Goal: Information Seeking & Learning: Learn about a topic

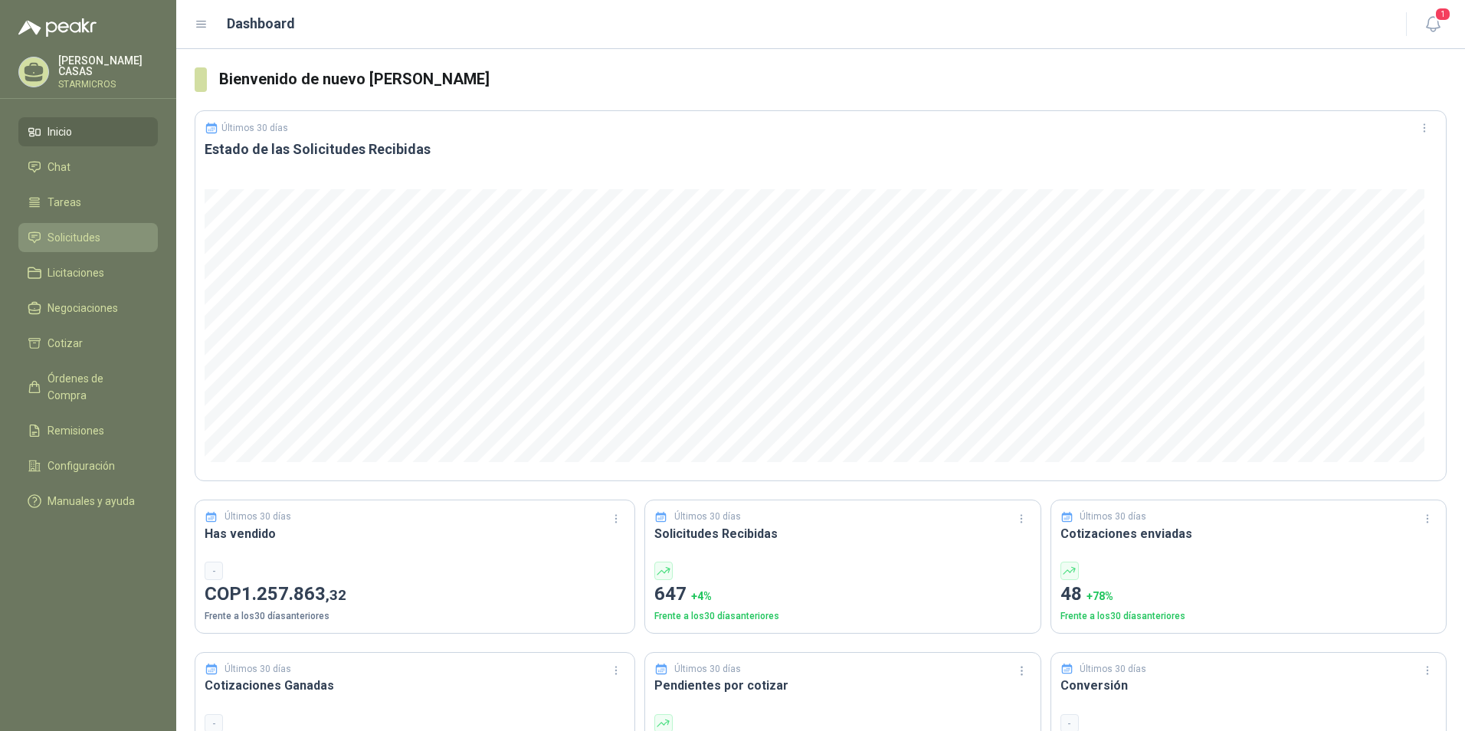
click at [82, 224] on link "Solicitudes" at bounding box center [87, 237] width 139 height 29
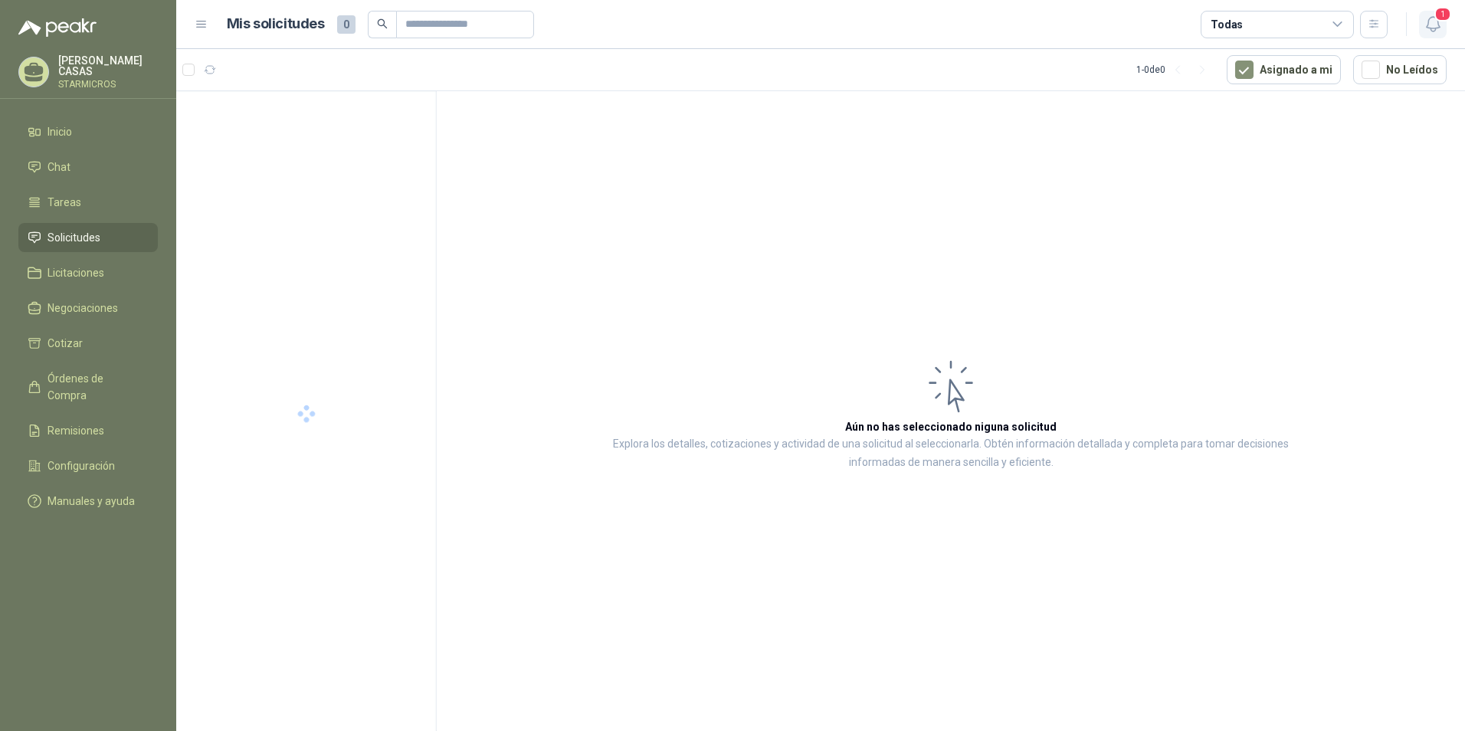
click at [1438, 25] on icon "button" at bounding box center [1432, 24] width 13 height 15
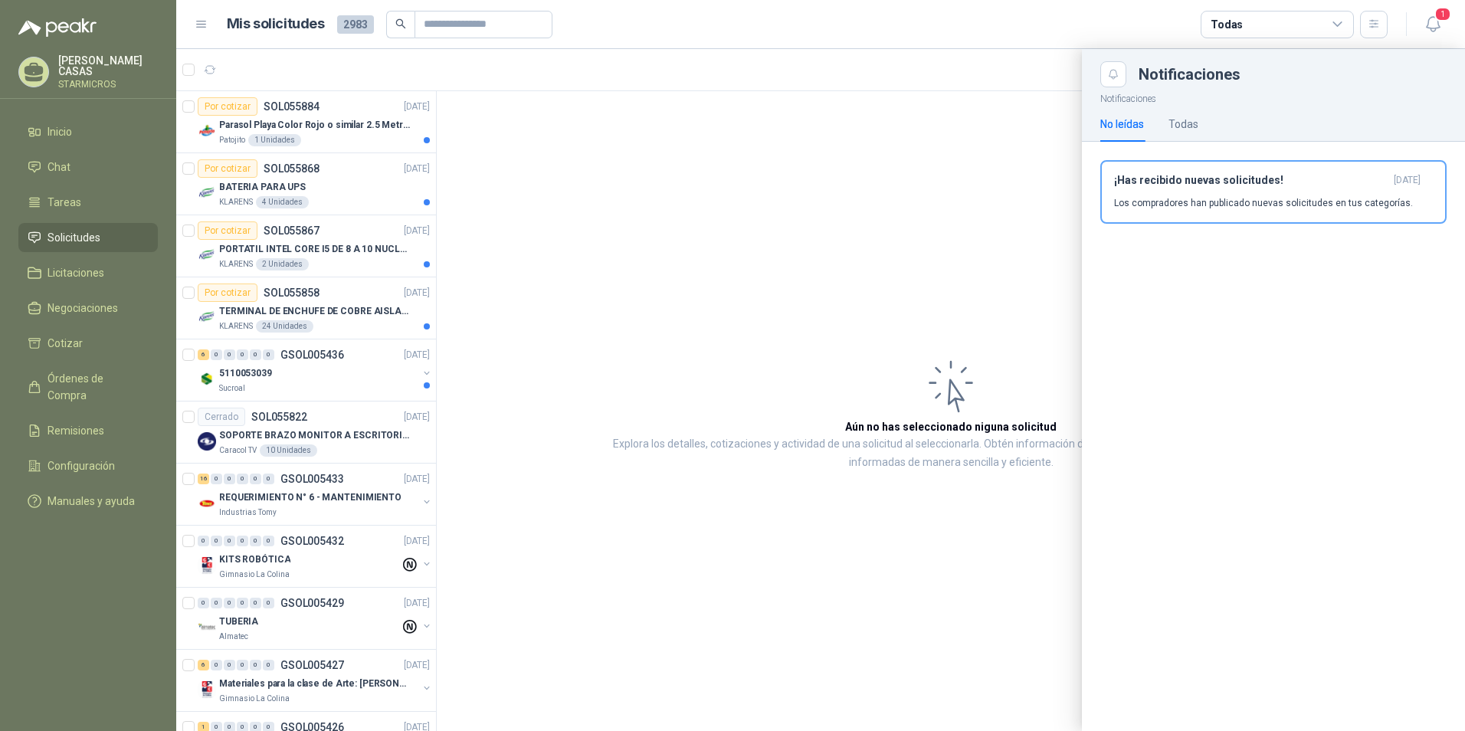
click at [674, 236] on div at bounding box center [820, 390] width 1289 height 682
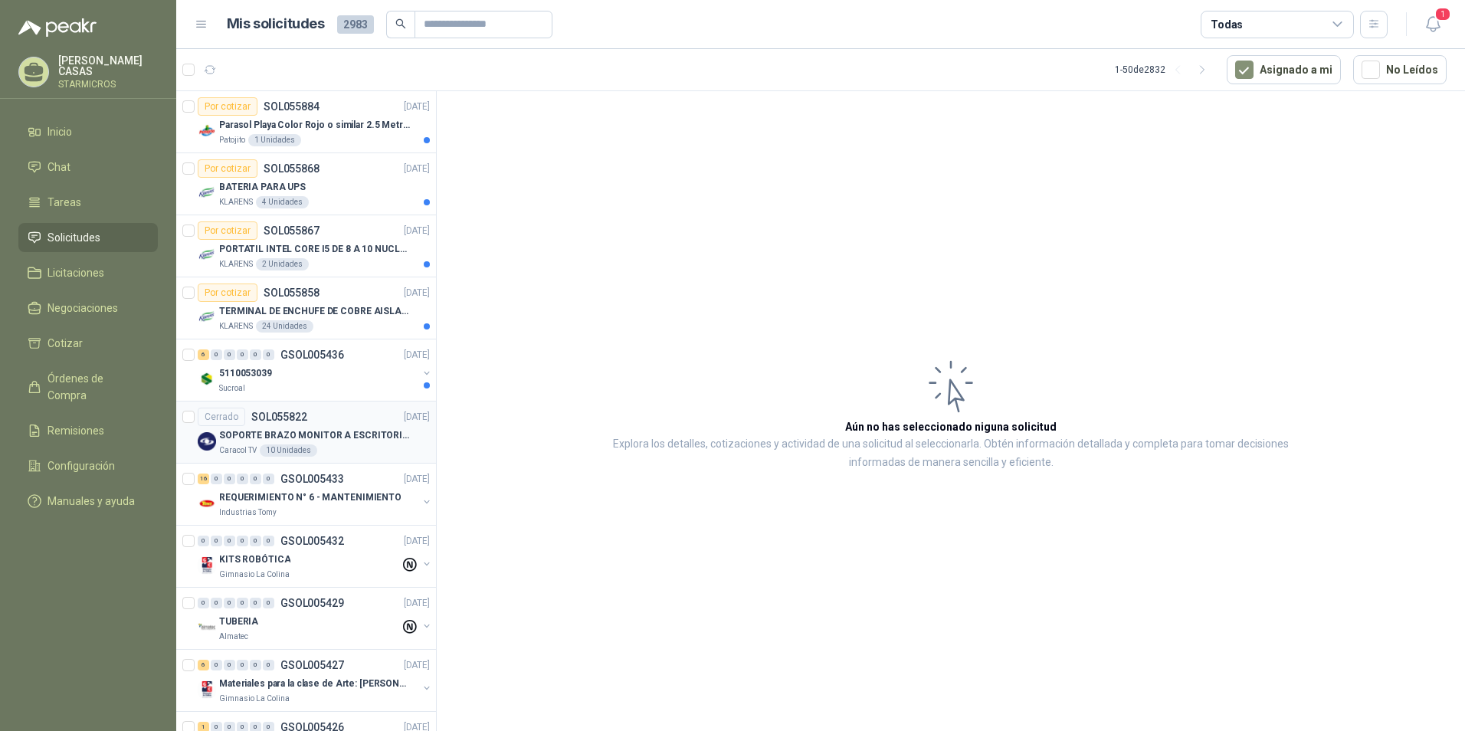
click at [332, 433] on p "SOPORTE BRAZO MONITOR A ESCRITORIO NBF80" at bounding box center [314, 435] width 191 height 15
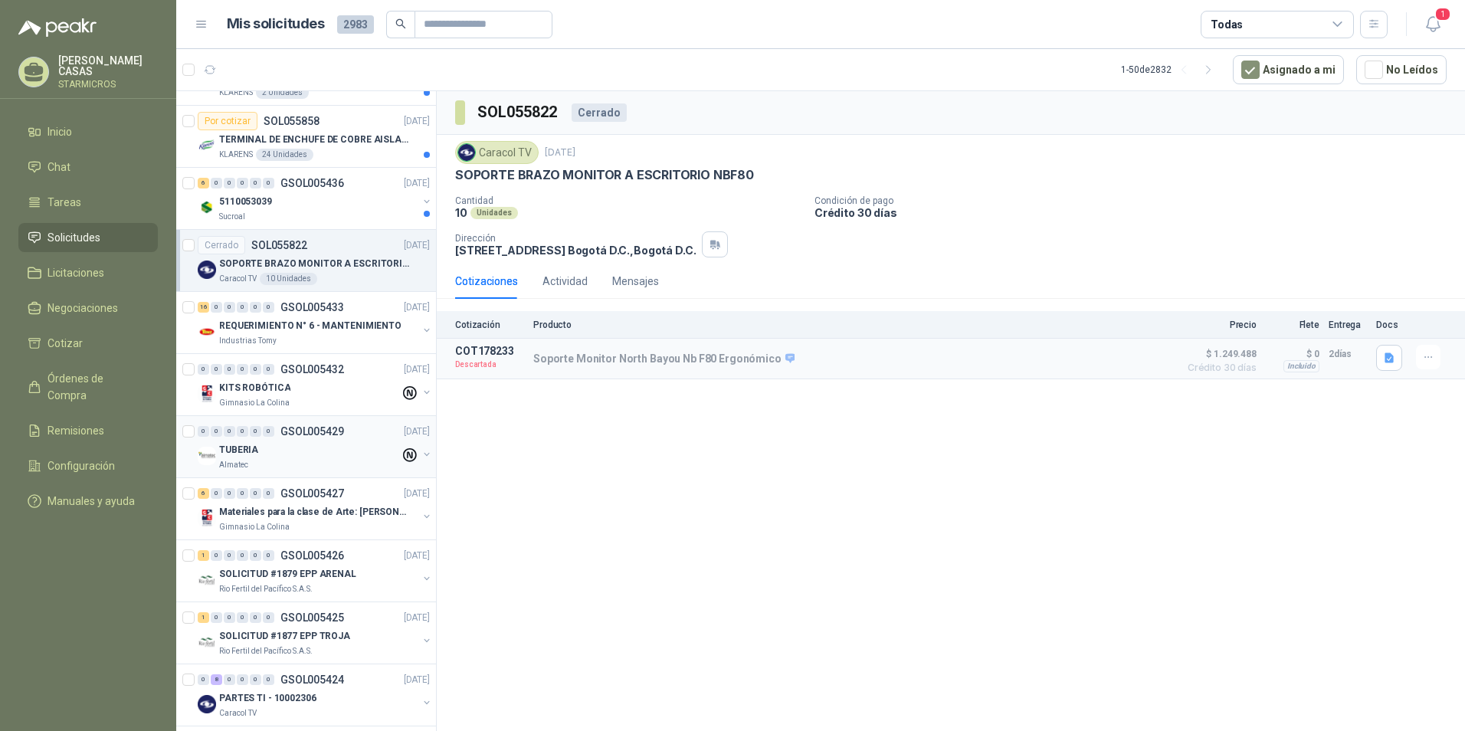
scroll to position [230, 0]
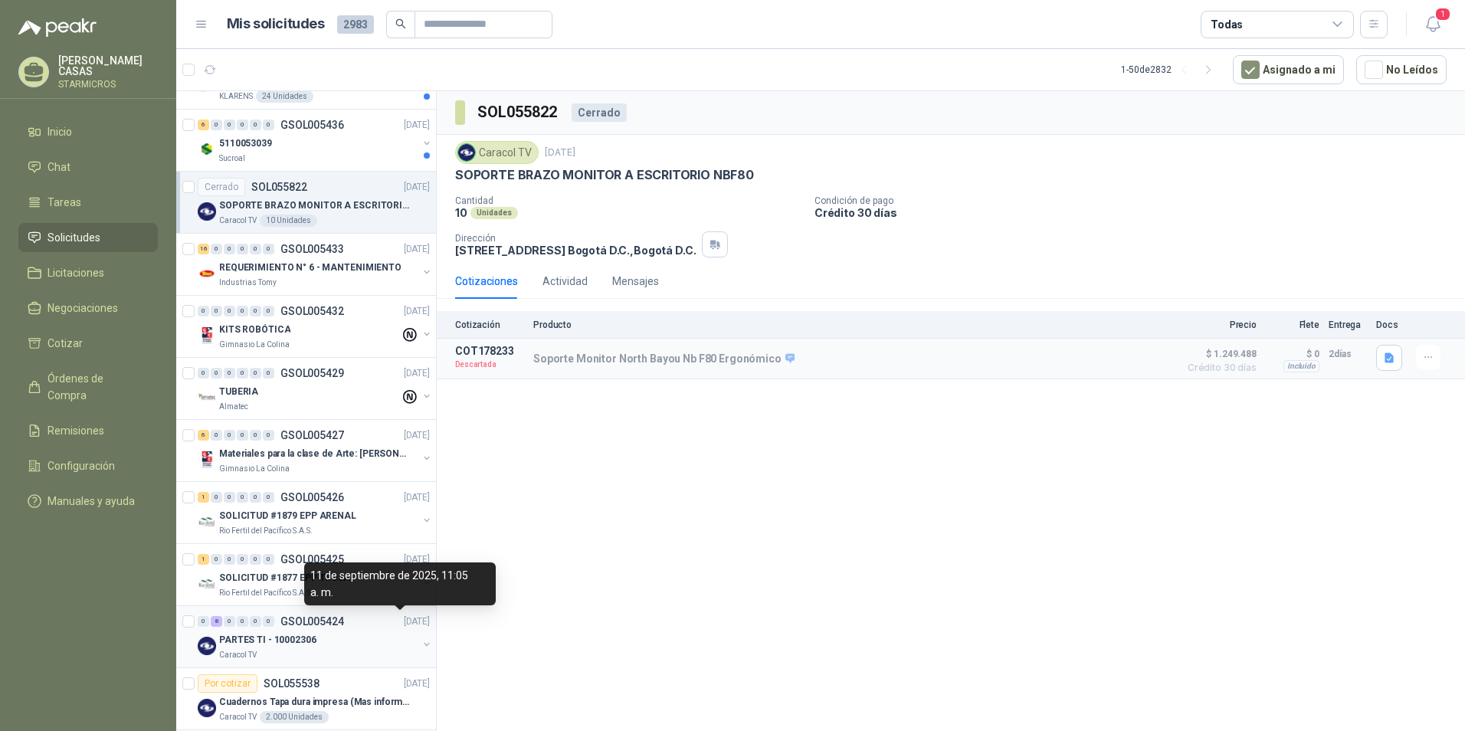
click at [365, 631] on div "PARTES TI - 10002306" at bounding box center [318, 640] width 198 height 18
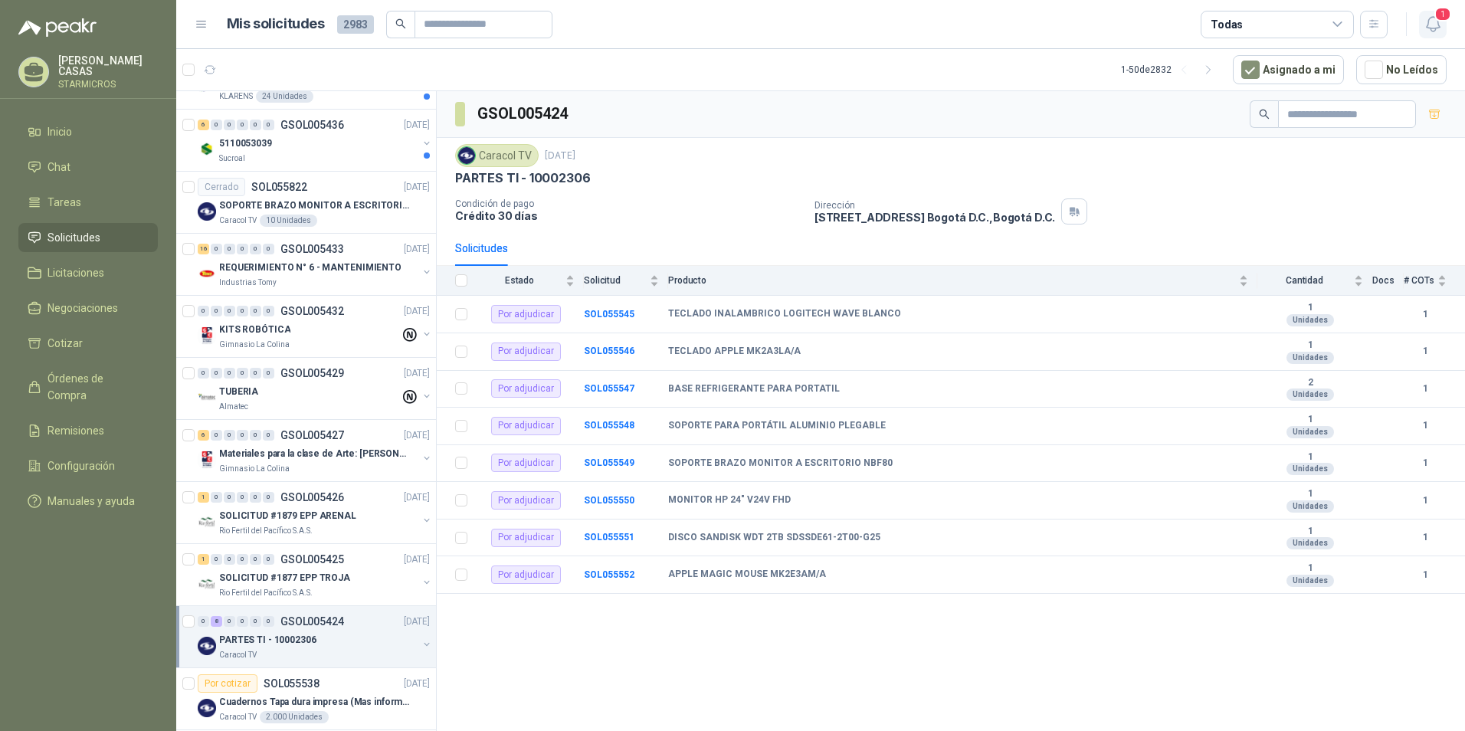
click at [1439, 21] on span "1" at bounding box center [1443, 14] width 17 height 15
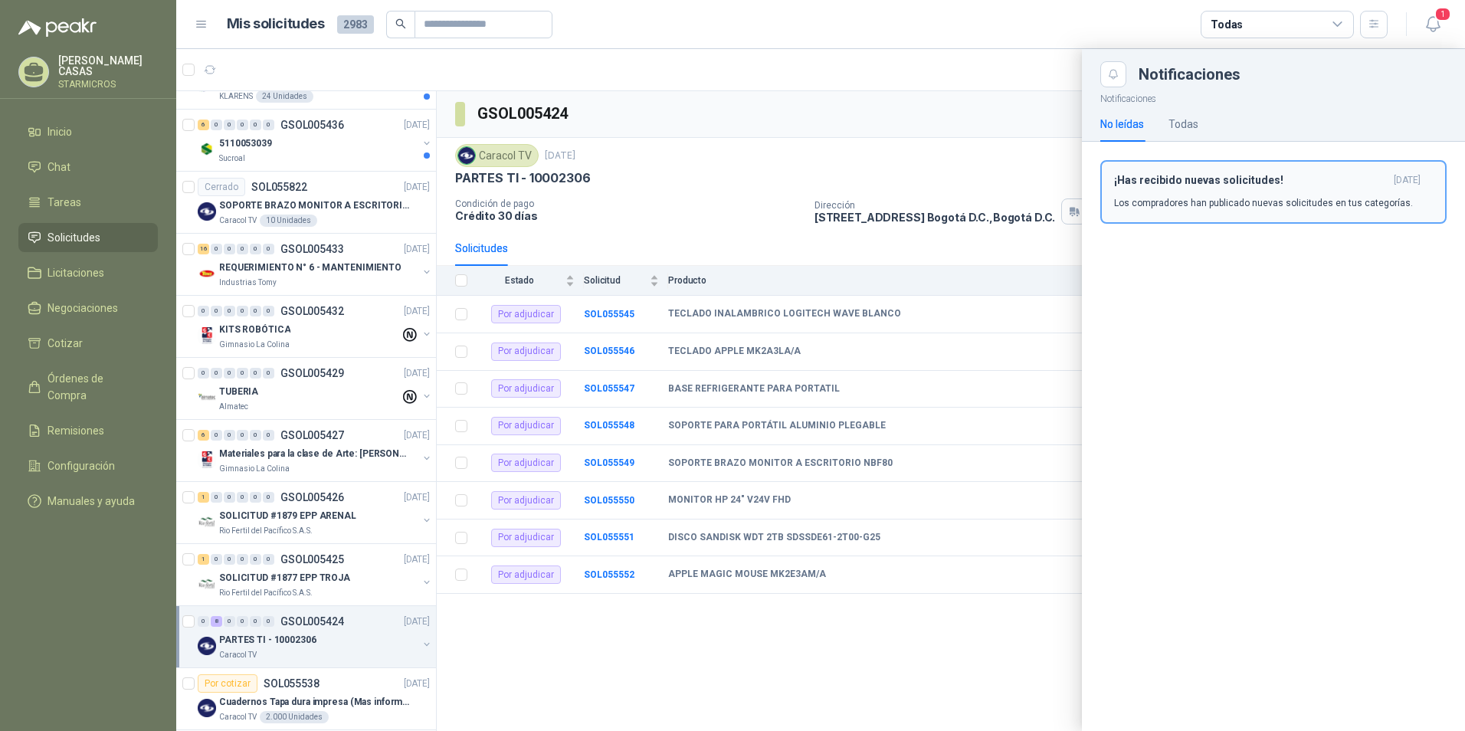
click at [1212, 195] on div "¡Has recibido nuevas solicitudes! hace 2 días Los compradores han publicado nue…" at bounding box center [1273, 192] width 319 height 36
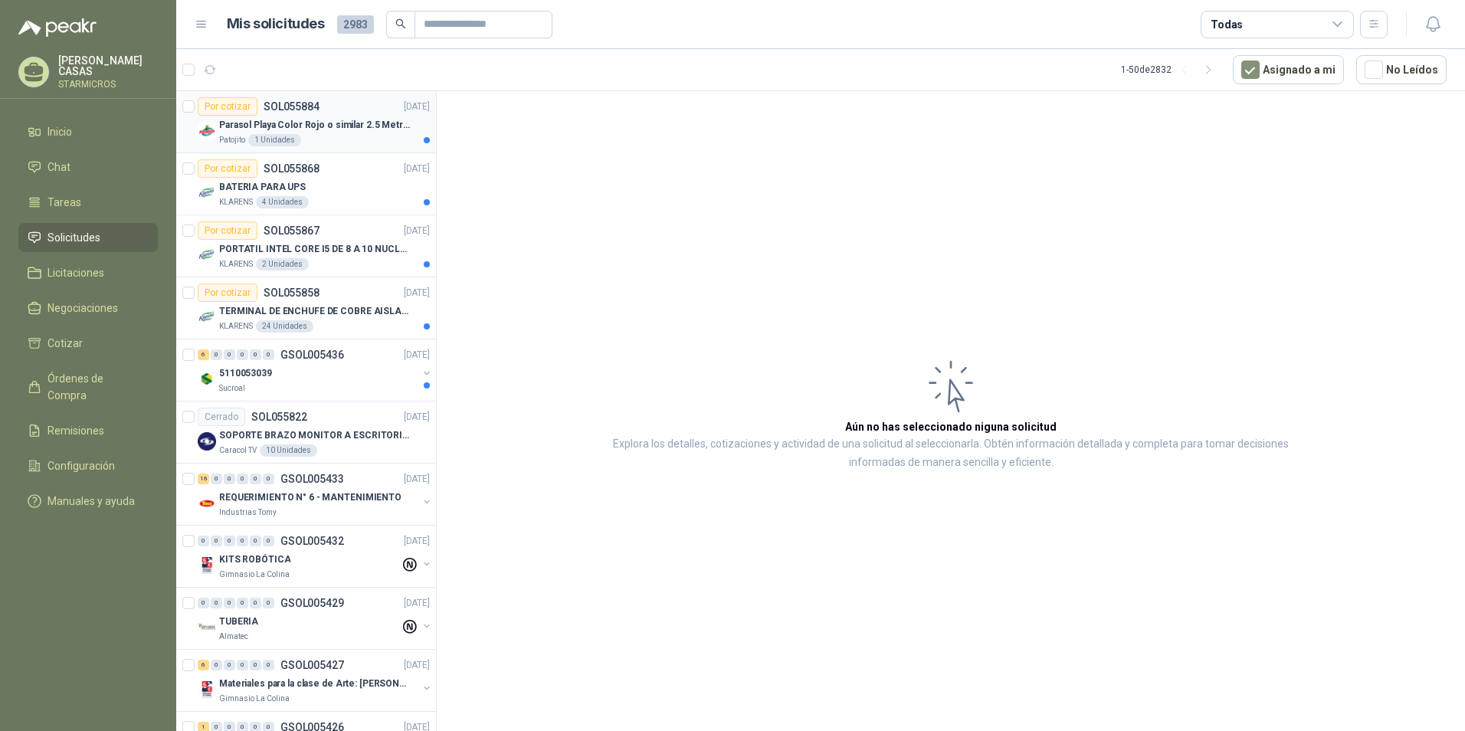
click at [354, 137] on div "Patojito 1 Unidades" at bounding box center [324, 140] width 211 height 12
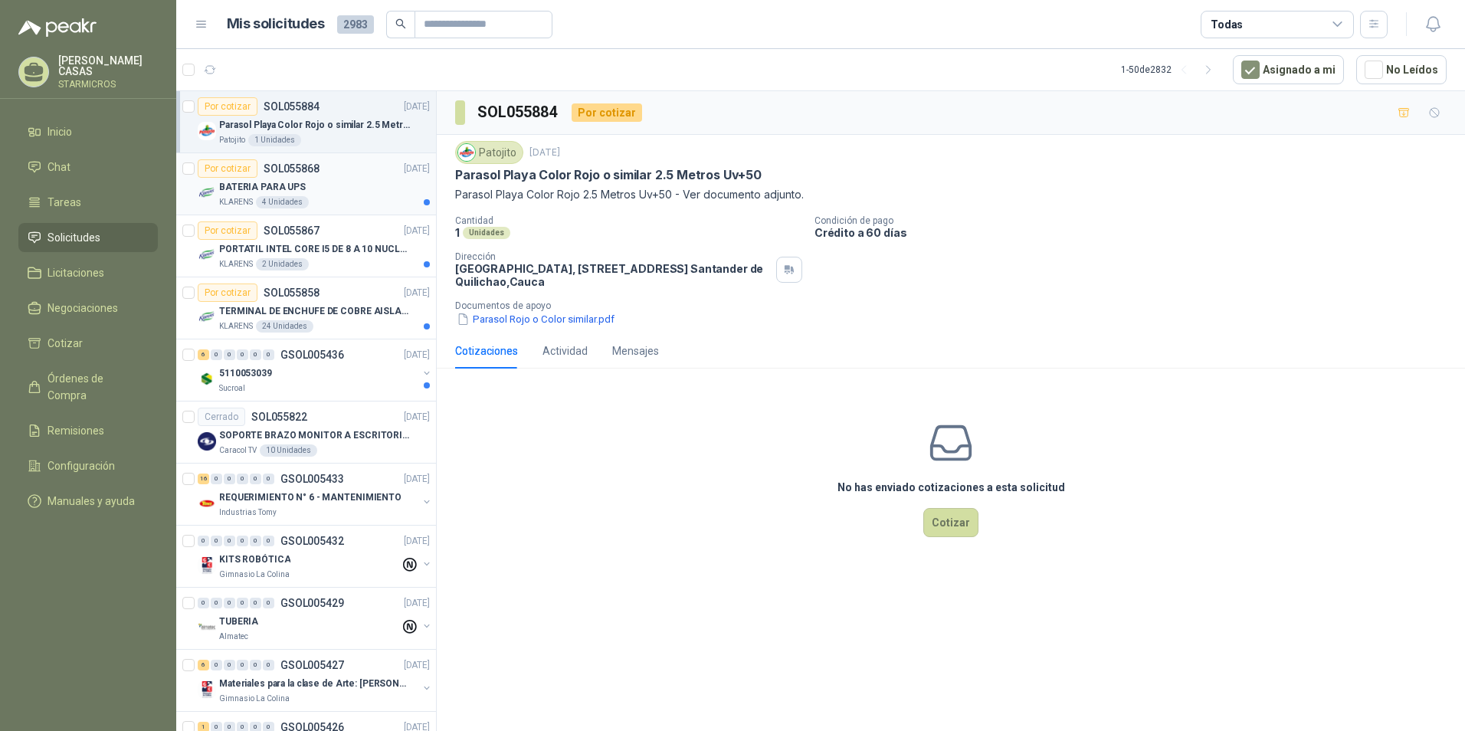
click at [336, 189] on div "BATERIA PARA UPS" at bounding box center [324, 187] width 211 height 18
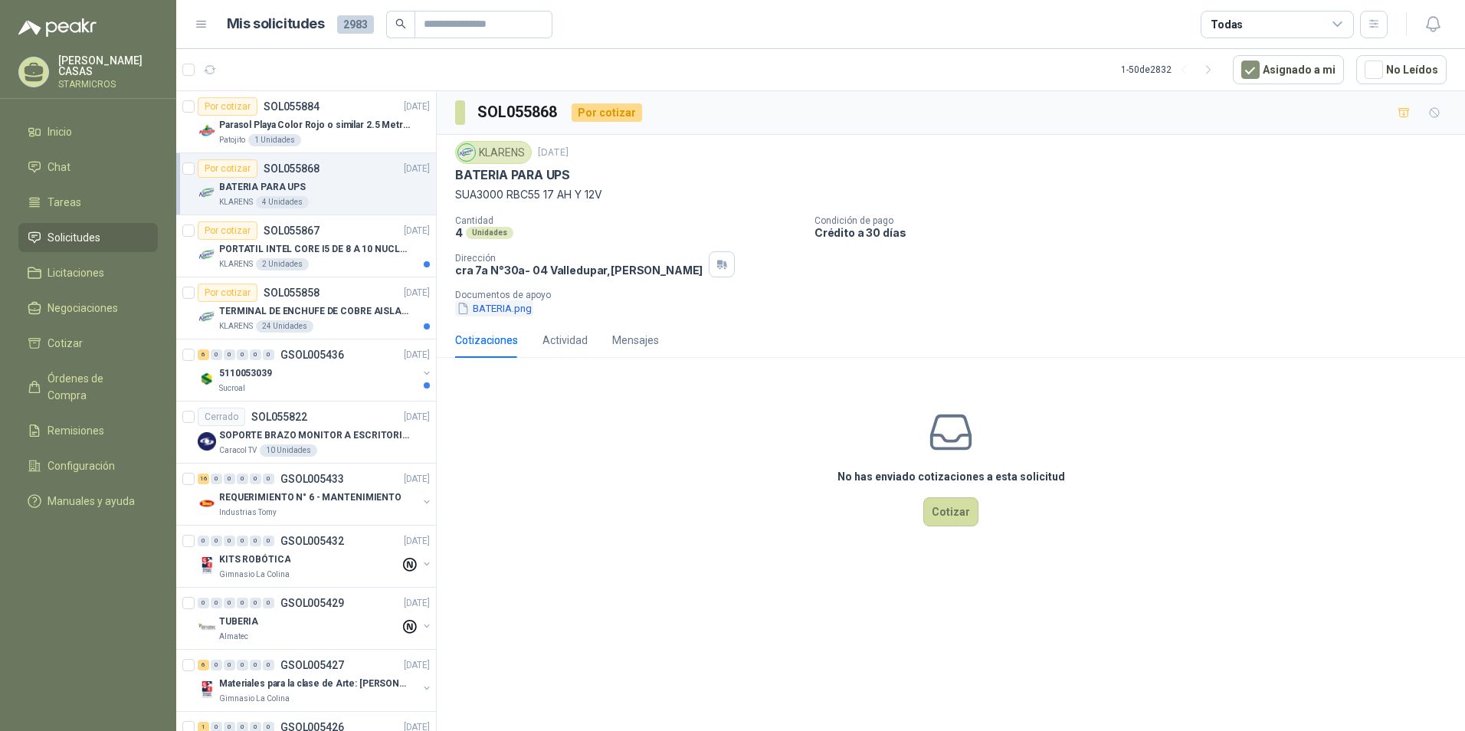
click at [494, 311] on button "BATERIA.png" at bounding box center [494, 308] width 78 height 16
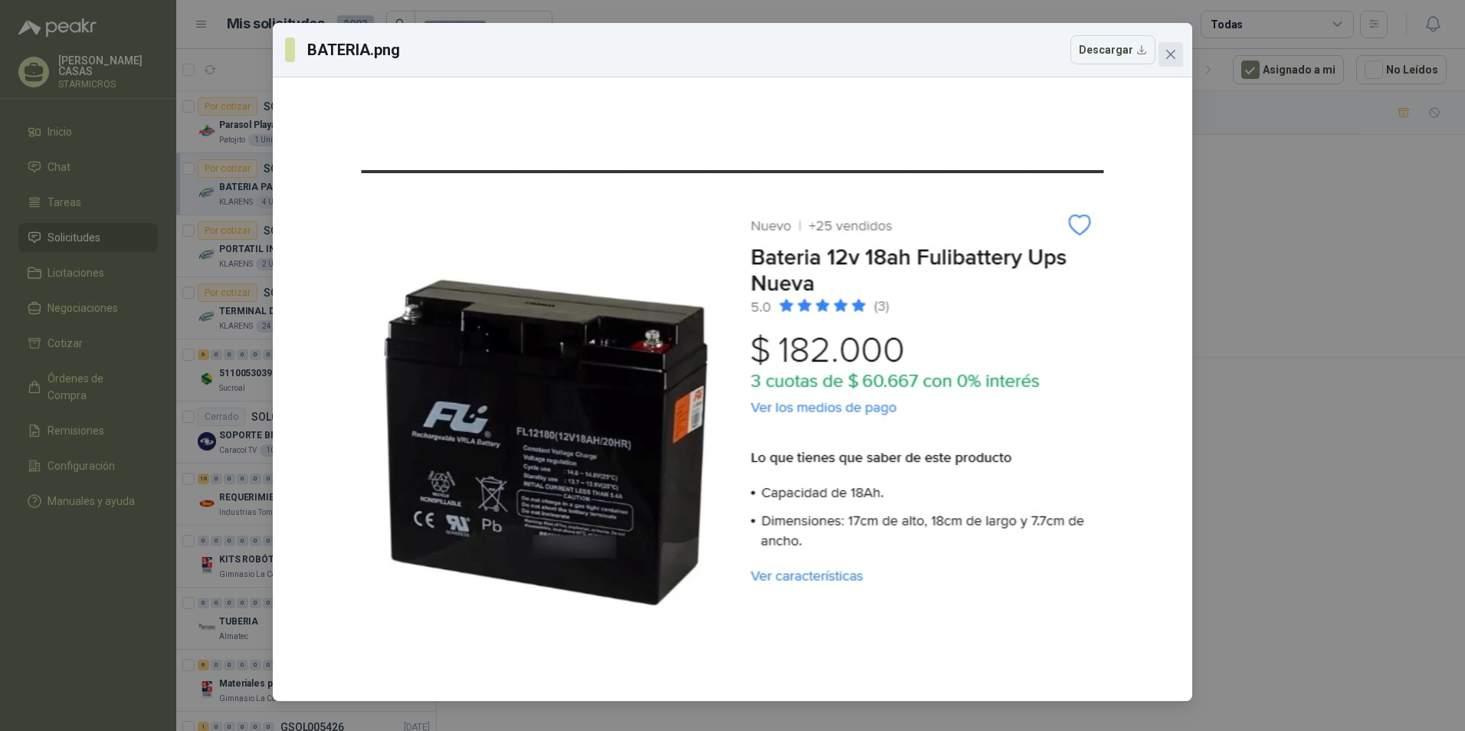
click at [1161, 54] on span "Close" at bounding box center [1171, 54] width 25 height 12
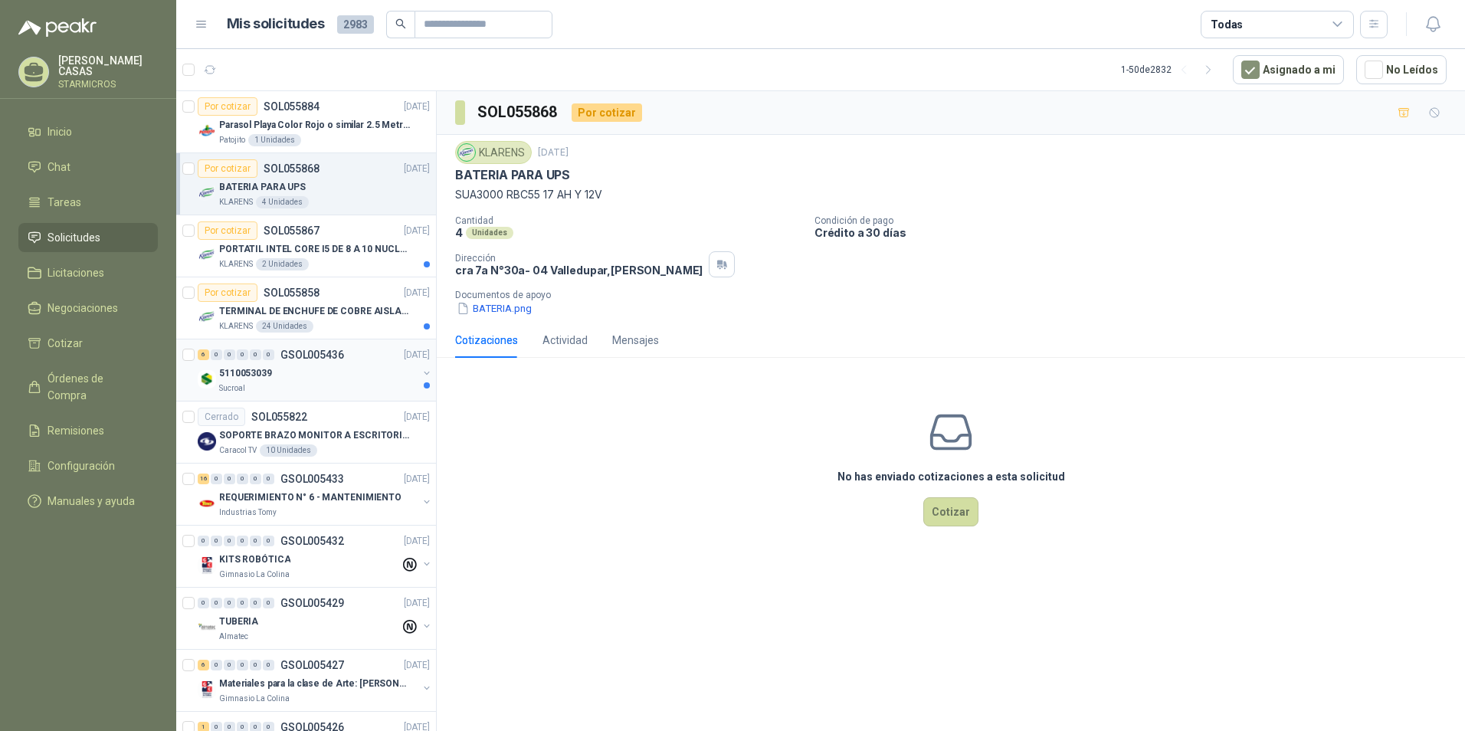
click at [369, 378] on div "5110053039" at bounding box center [318, 373] width 198 height 18
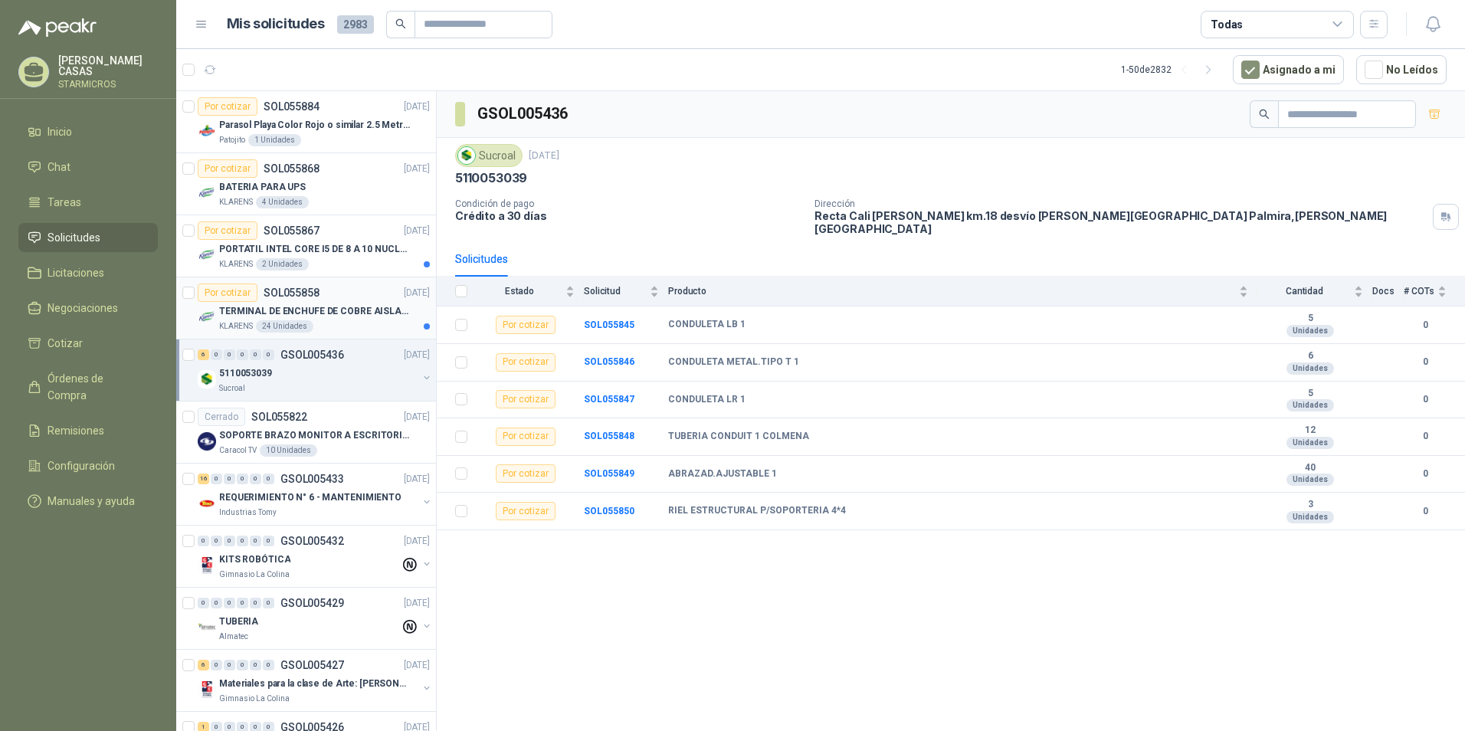
click at [301, 317] on p "TERMINAL DE ENCHUFE DE COBRE AISLADO PARA 12AWG" at bounding box center [314, 311] width 191 height 15
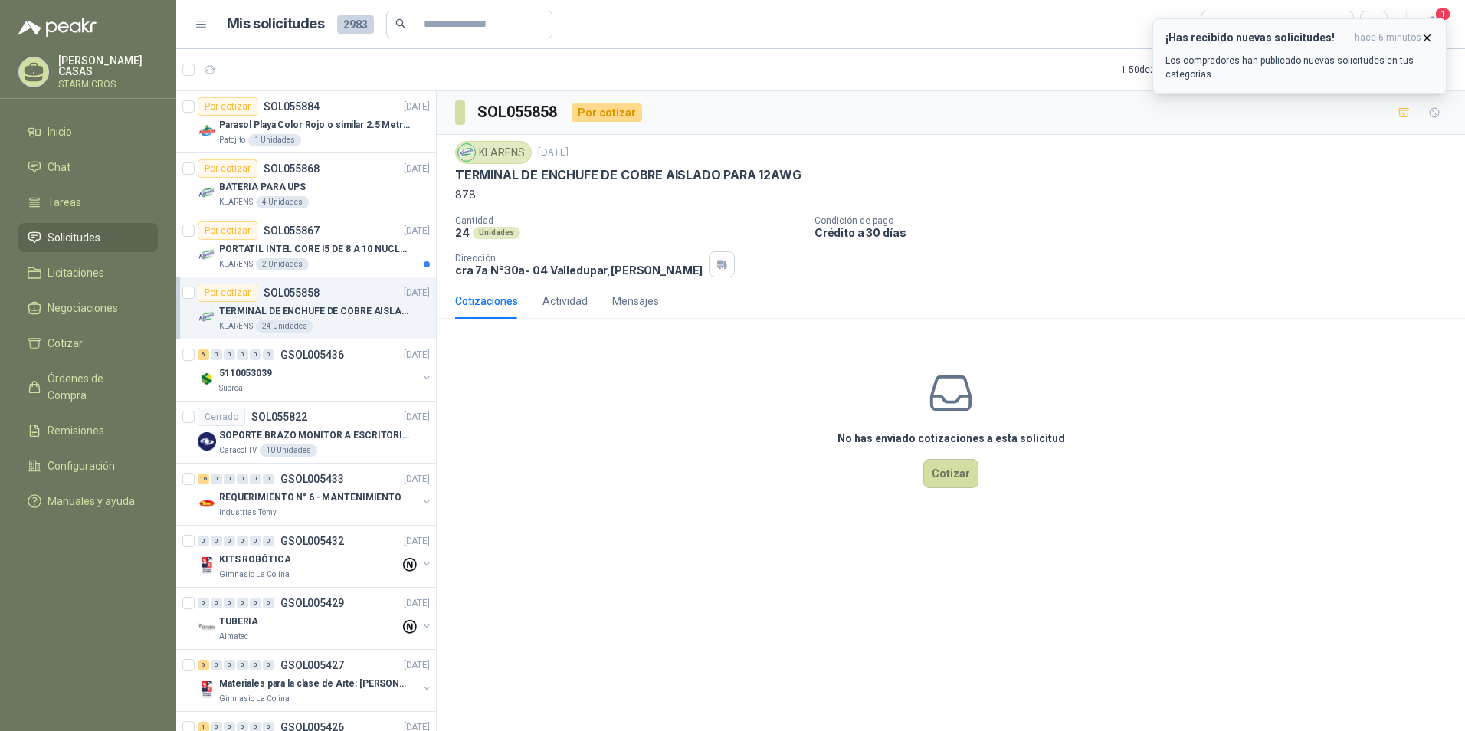
click at [1225, 60] on p "Los compradores han publicado nuevas solicitudes en tus categorías." at bounding box center [1300, 68] width 268 height 28
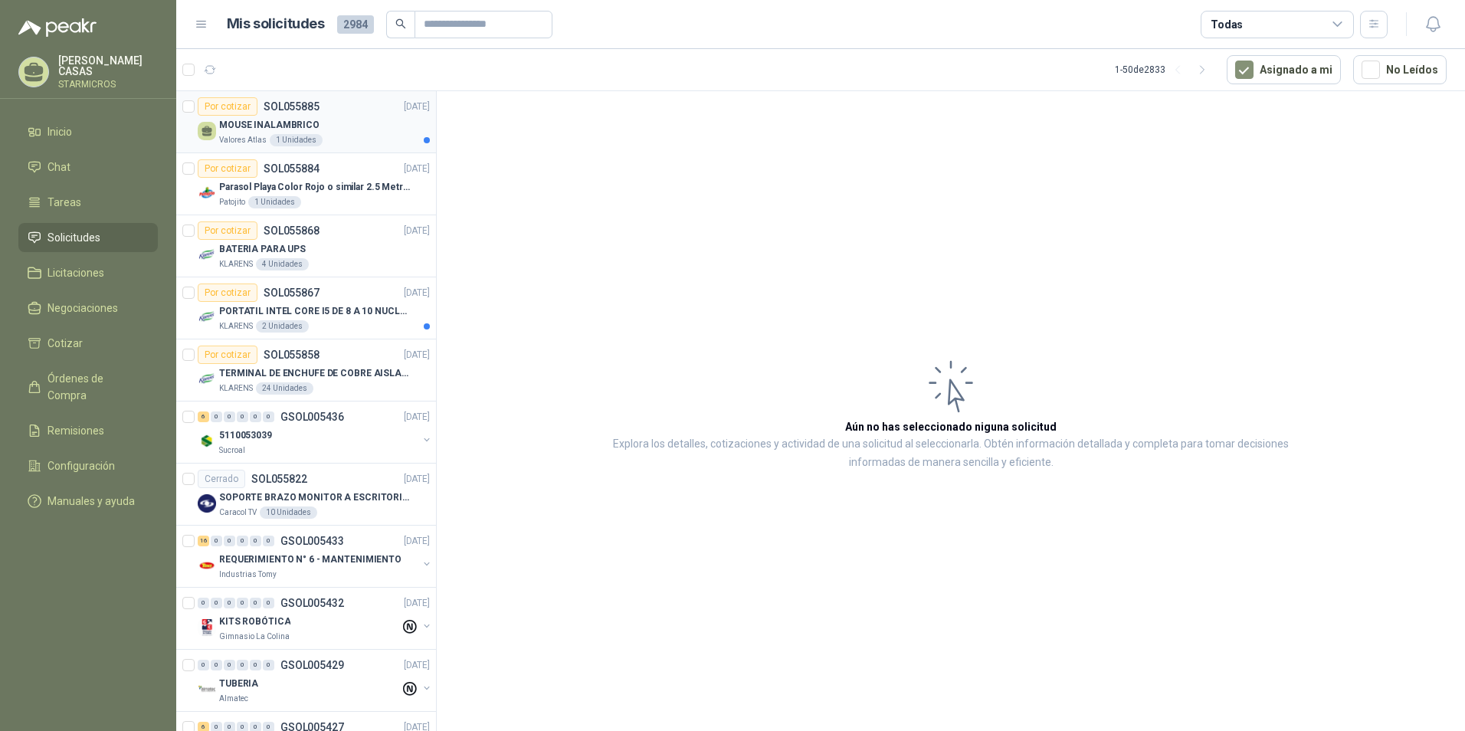
click at [353, 132] on div "MOUSE INALAMBRICO" at bounding box center [324, 125] width 211 height 18
